Goal: Task Accomplishment & Management: Use online tool/utility

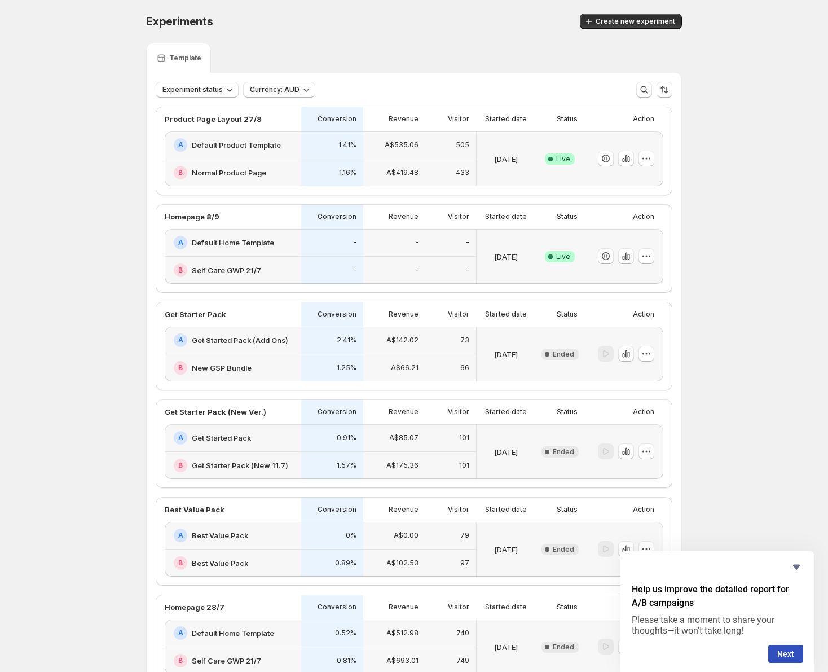
drag, startPoint x: 799, startPoint y: 566, endPoint x: 814, endPoint y: 513, distance: 55.4
click at [799, 566] on icon "Hide survey" at bounding box center [796, 567] width 7 height 5
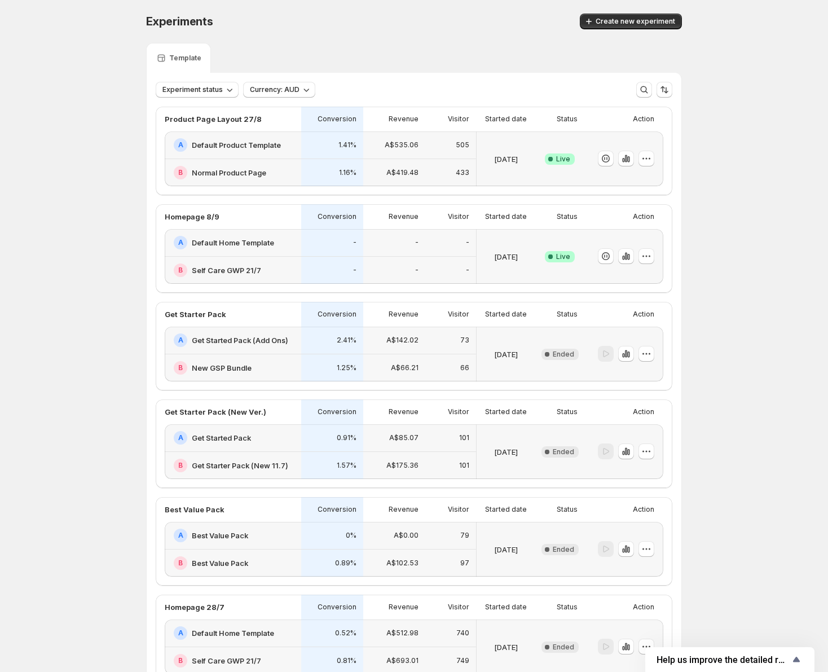
click at [816, 507] on div "Experiments. This page is ready Experiments Create new experiment Template Expe…" at bounding box center [414, 426] width 828 height 852
click at [628, 161] on icon "button" at bounding box center [626, 158] width 2 height 7
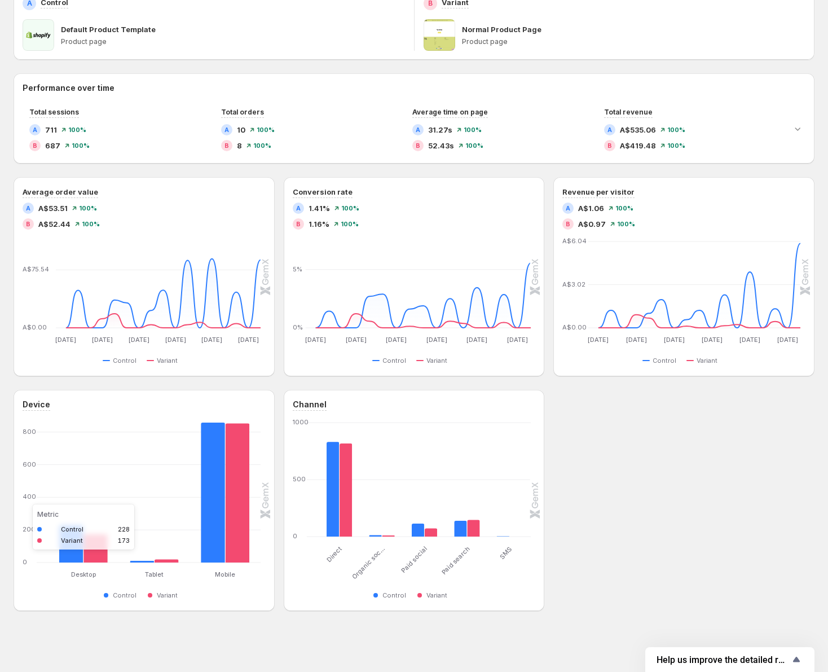
scroll to position [189, 0]
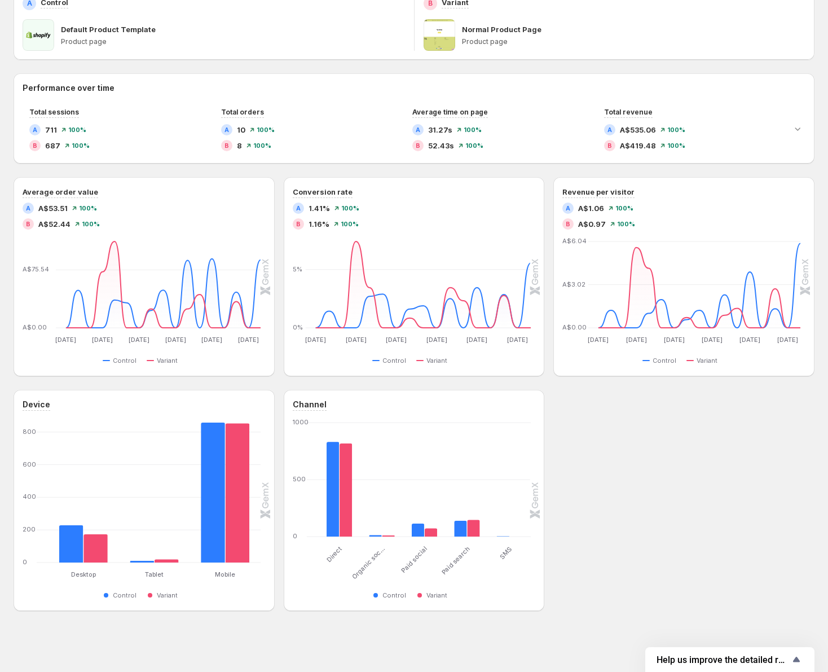
click at [673, 527] on div "Device Desktop Desktop Tablet Tablet Mobile Mobile [PHONE_NUMBER] Control Varia…" at bounding box center [414, 500] width 801 height 221
click at [652, 568] on div "Device Desktop Desktop Tablet Tablet Mobile Mobile [PHONE_NUMBER] Control Varia…" at bounding box center [414, 500] width 801 height 221
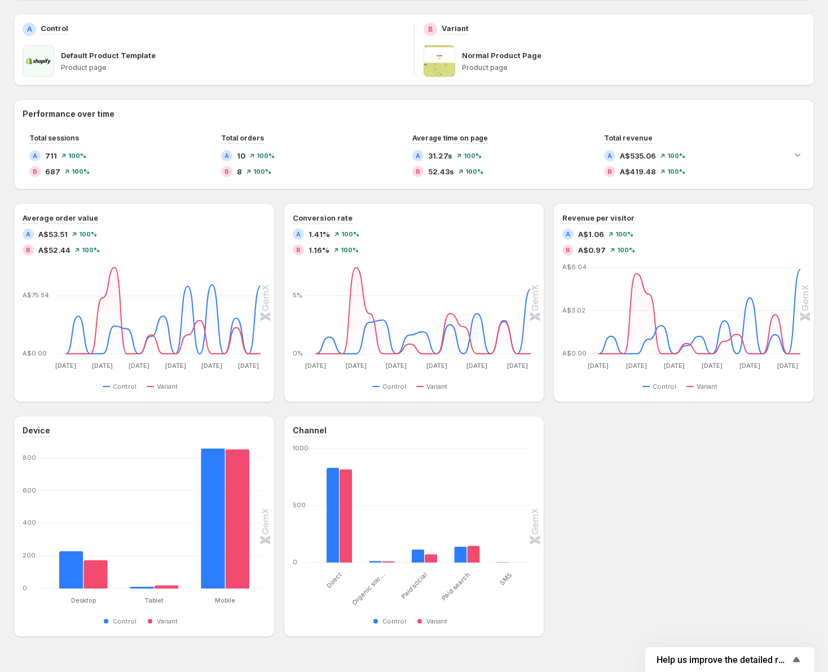
scroll to position [165, 0]
